Goal: Navigation & Orientation: Find specific page/section

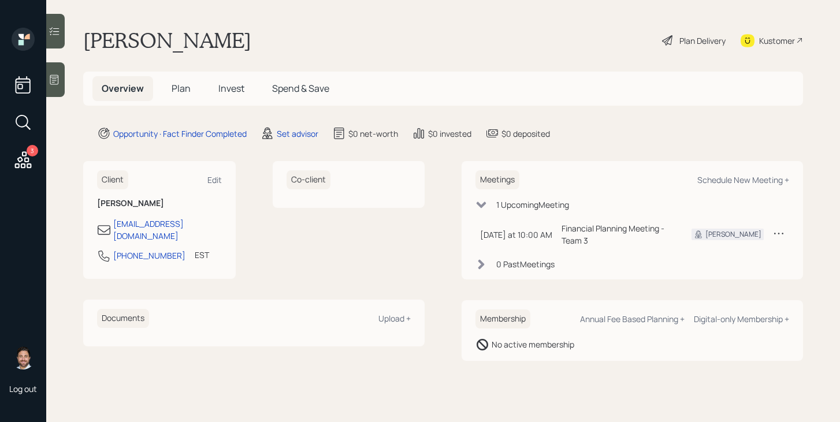
click at [35, 162] on div "3" at bounding box center [23, 101] width 28 height 146
